Goal: Navigation & Orientation: Find specific page/section

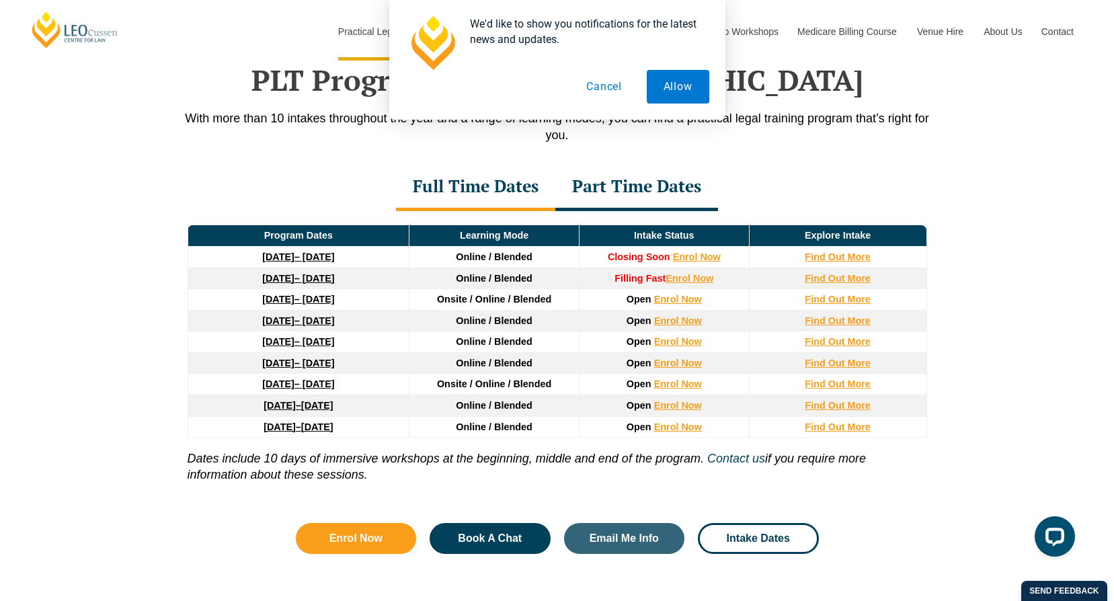
click at [587, 83] on button "Cancel" at bounding box center [604, 87] width 69 height 34
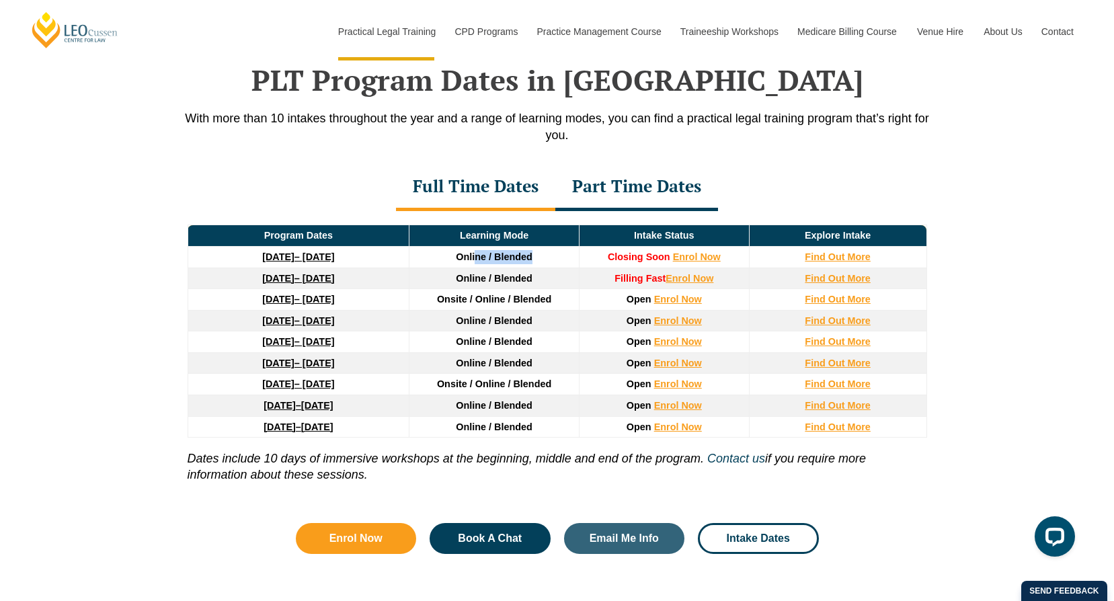
drag, startPoint x: 477, startPoint y: 263, endPoint x: 545, endPoint y: 266, distance: 68.6
click at [545, 266] on td "Online / Blended" at bounding box center [495, 258] width 170 height 22
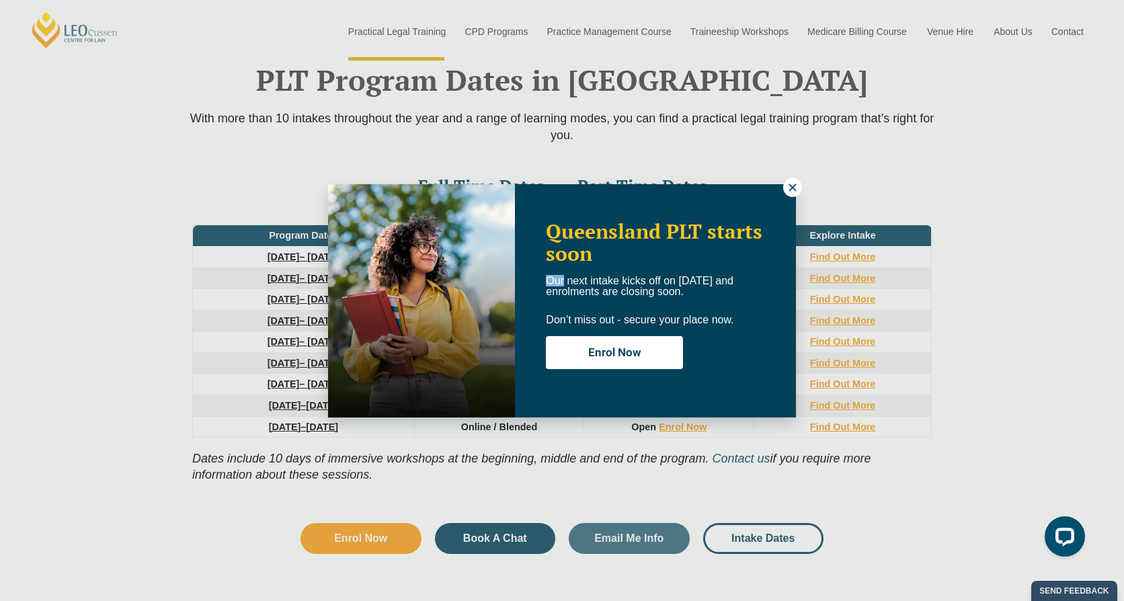
click at [504, 264] on div "Queensland PLT starts soon Our next intake kicks off on [DATE] and enrolments a…" at bounding box center [562, 300] width 468 height 233
click at [793, 186] on icon at bounding box center [793, 188] width 12 height 12
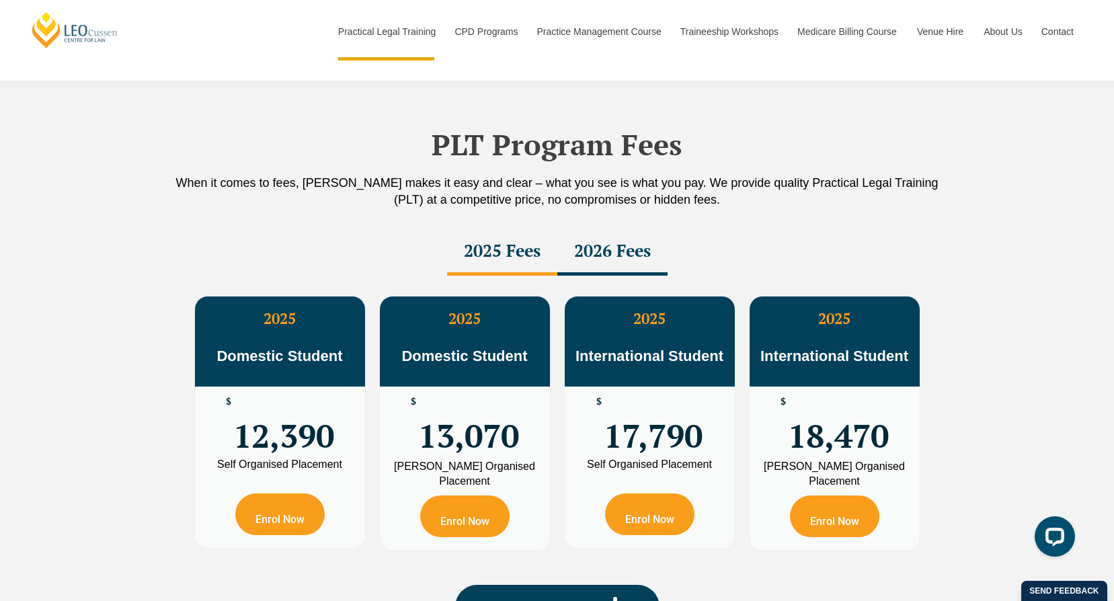
scroll to position [2293, 0]
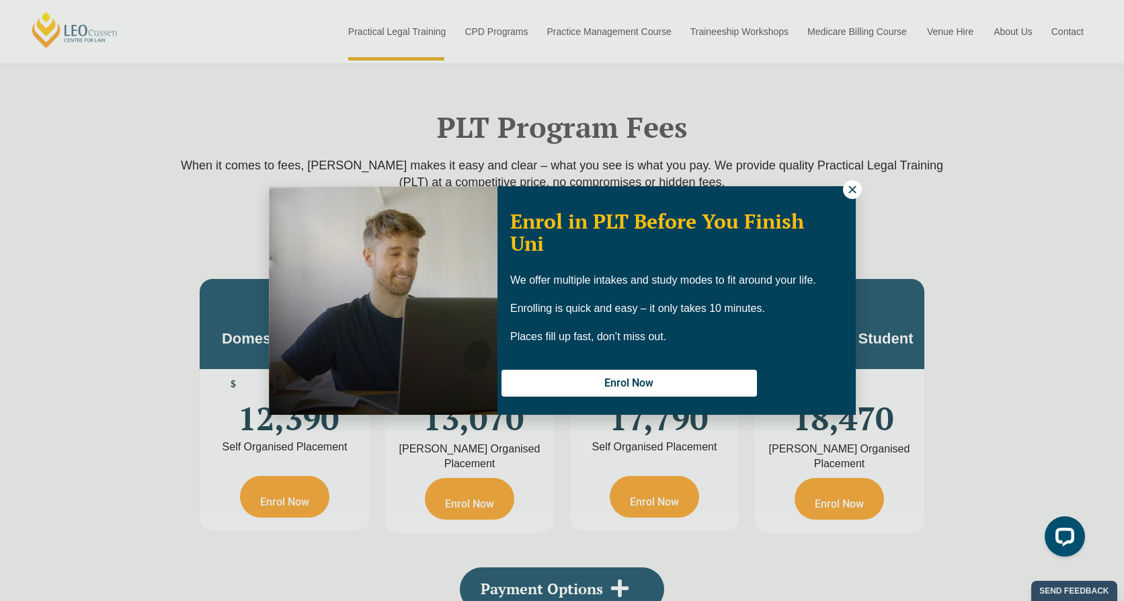
click at [858, 177] on div "Enrol in PLT Before You Finish Uni We offer multiple intakes and study modes to…" at bounding box center [562, 300] width 1124 height 601
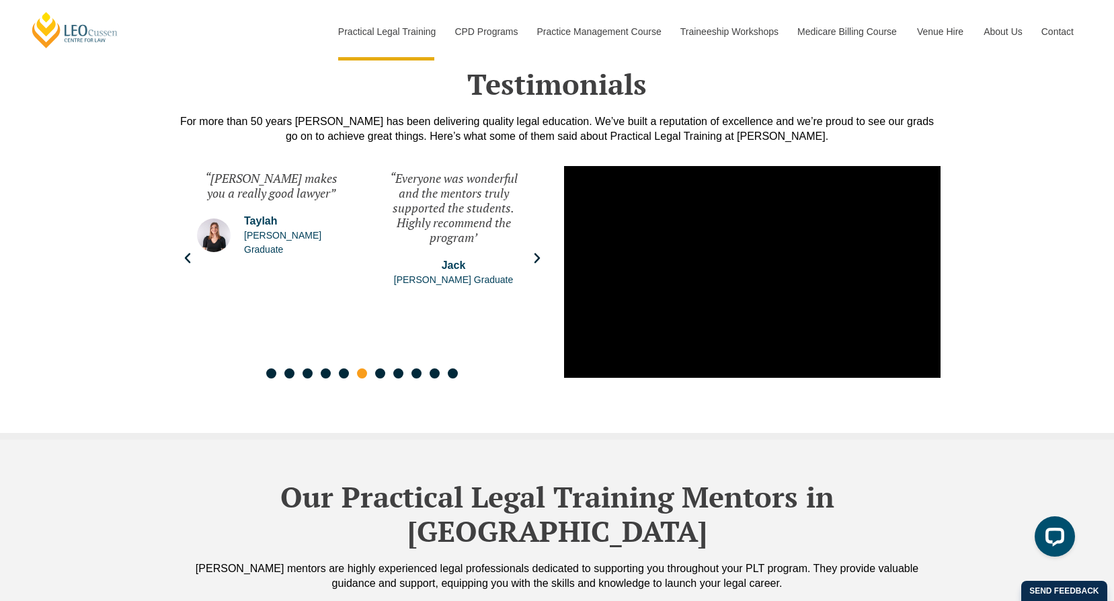
scroll to position [3234, 0]
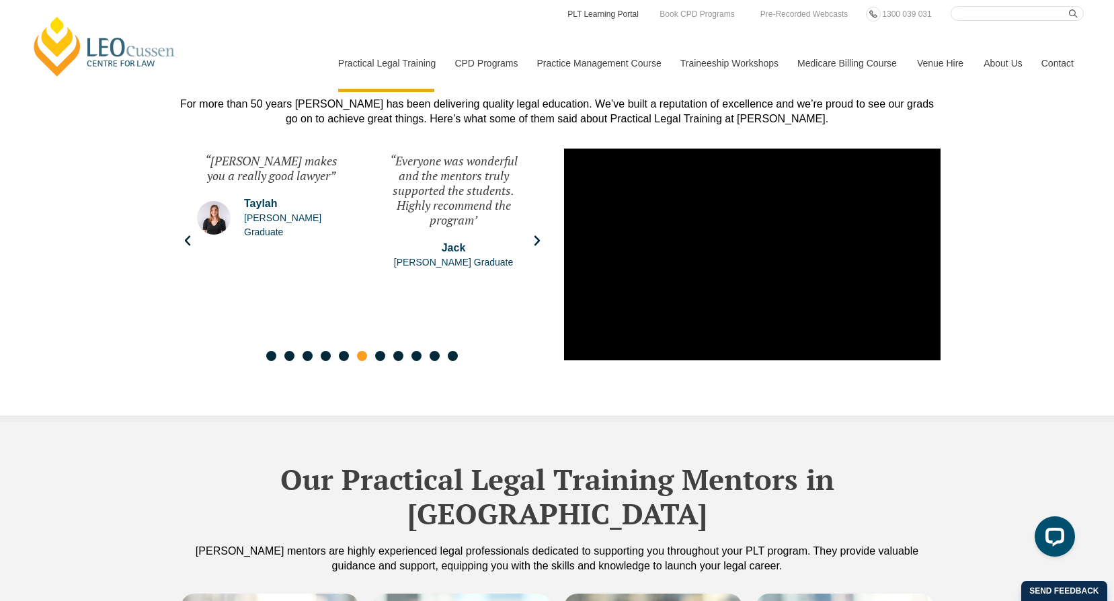
click at [584, 14] on link "PLT Learning Portal" at bounding box center [603, 14] width 74 height 15
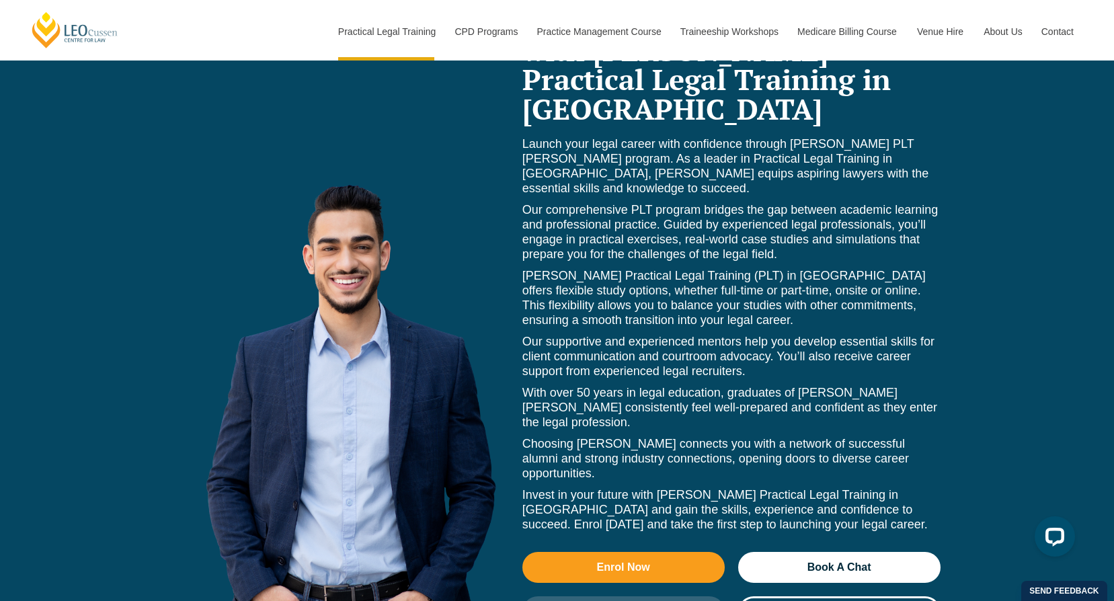
scroll to position [5790, 0]
